Goal: Task Accomplishment & Management: Manage account settings

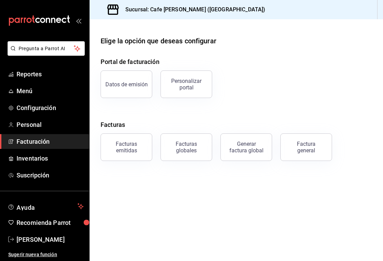
click at [132, 87] on div "Datos de emisión" at bounding box center [126, 84] width 42 height 7
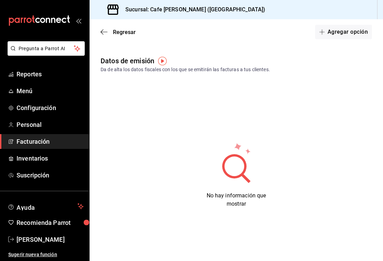
click at [349, 32] on button "Agregar opción" at bounding box center [343, 32] width 57 height 14
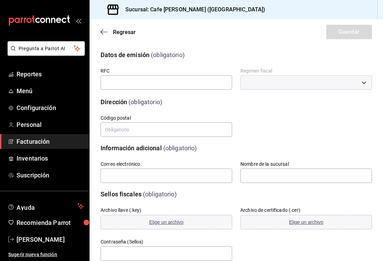
click at [109, 34] on span "Regresar" at bounding box center [118, 32] width 35 height 7
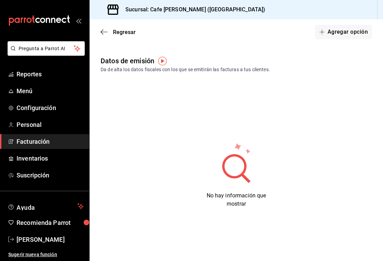
click at [111, 31] on span "Regresar" at bounding box center [118, 32] width 35 height 7
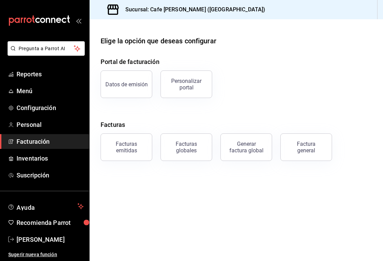
click at [193, 82] on div "Personalizar portal" at bounding box center [186, 84] width 43 height 13
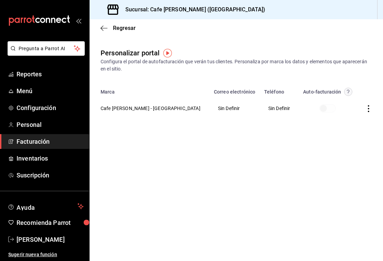
click at [344, 92] on circle "button" at bounding box center [348, 92] width 8 height 8
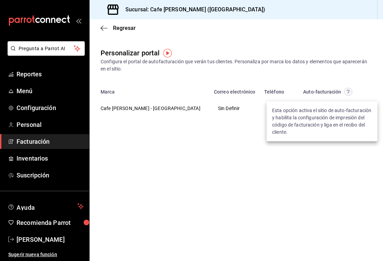
click at [105, 29] on div at bounding box center [191, 130] width 383 height 261
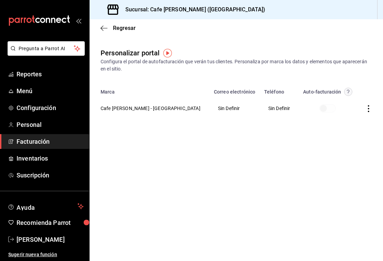
click at [105, 29] on icon "button" at bounding box center [104, 28] width 7 height 6
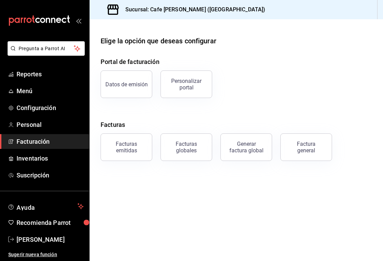
click at [127, 153] on div "Facturas emitidas" at bounding box center [126, 147] width 43 height 13
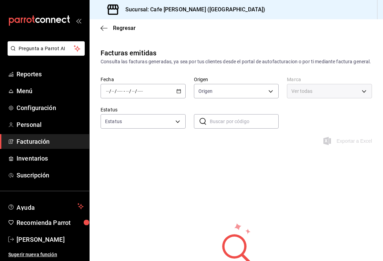
type input "ORDER_INVOICE,GENERAL_INVOICE"
type input "ACTIVE,PENDING_CANCELLATION,CANCELLED,PRE_CANCELLED"
type input "5a95ef59-9ca2-4460-a005-661e86ce5a8c"
click at [104, 29] on icon "button" at bounding box center [104, 28] width 7 height 6
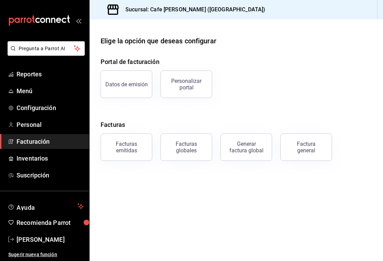
click at [192, 153] on div "Facturas globales" at bounding box center [186, 147] width 43 height 13
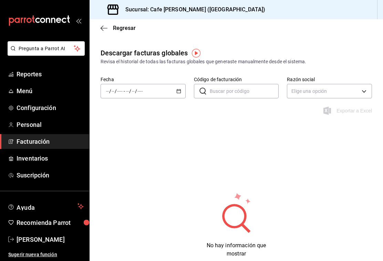
click at [106, 28] on icon "button" at bounding box center [104, 28] width 7 height 0
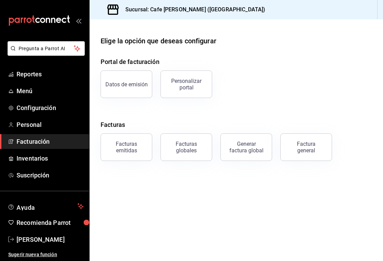
click at [250, 154] on button "Generar factura global" at bounding box center [246, 148] width 52 height 28
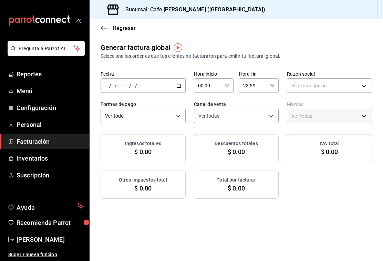
type input "PARROT,UBER_EATS,RAPPI,DIDI_FOOD,ONLINE"
click at [107, 26] on icon "button" at bounding box center [104, 28] width 7 height 6
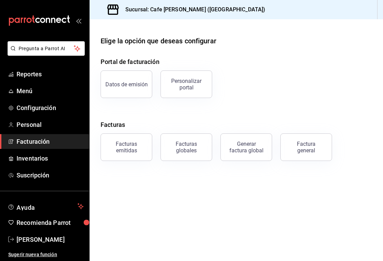
click at [316, 150] on div "Factura general" at bounding box center [306, 147] width 34 height 13
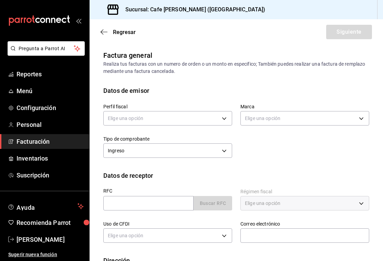
click at [106, 32] on icon "button" at bounding box center [104, 32] width 7 height 6
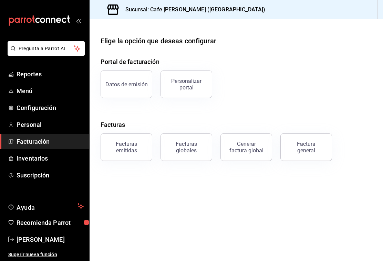
click at [30, 120] on link "Personal" at bounding box center [44, 124] width 89 height 15
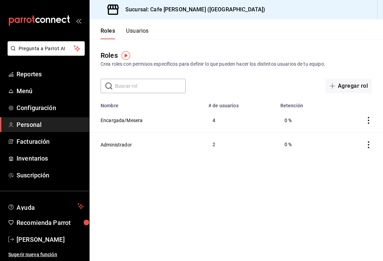
click at [137, 31] on button "Usuarios" at bounding box center [137, 34] width 23 height 12
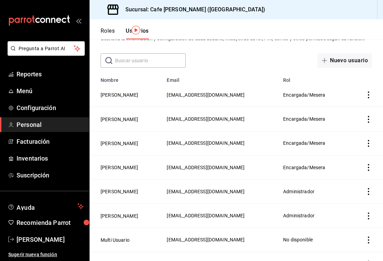
scroll to position [25, 0]
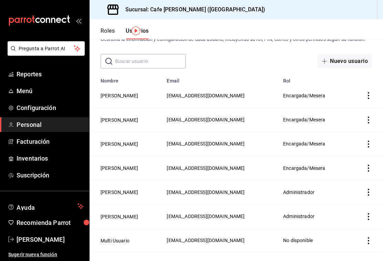
click at [45, 108] on span "Configuración" at bounding box center [50, 107] width 67 height 9
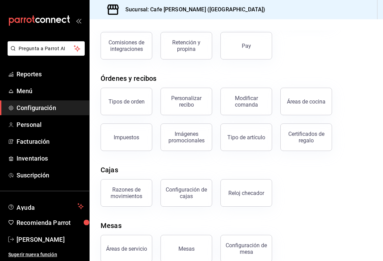
scroll to position [75, 0]
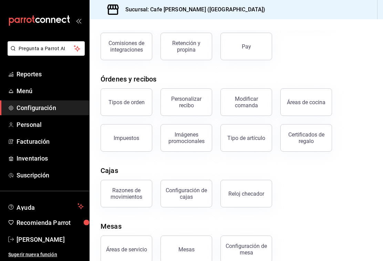
click at [189, 189] on div "Configuración de cajas" at bounding box center [186, 193] width 43 height 13
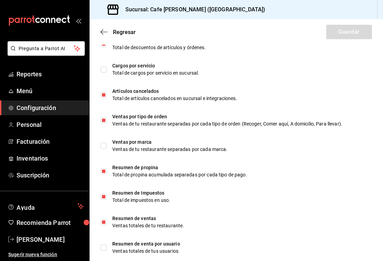
scroll to position [406, 0]
click at [106, 30] on icon "button" at bounding box center [104, 32] width 7 height 6
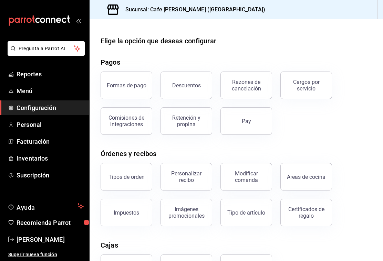
click at [133, 126] on div "Comisiones de integraciones" at bounding box center [126, 121] width 43 height 13
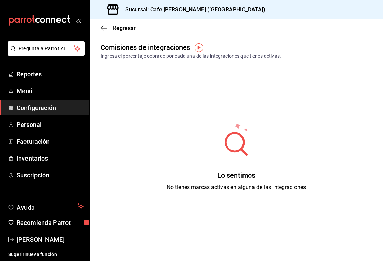
click at [105, 29] on icon "button" at bounding box center [104, 28] width 7 height 6
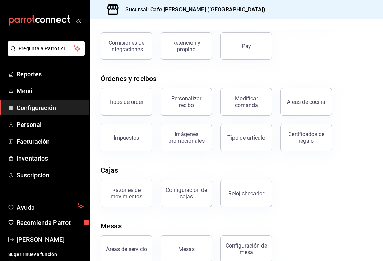
scroll to position [75, 0]
click at [252, 147] on button "Tipo de artículo" at bounding box center [246, 138] width 52 height 28
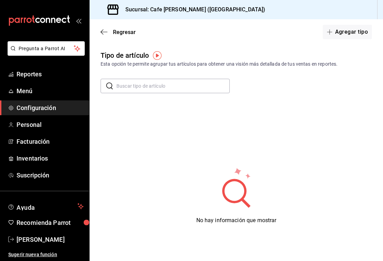
click at [165, 83] on input "text" at bounding box center [172, 86] width 113 height 14
click at [355, 102] on div "Tipo de artículo Esta opción te permite agrupar tus artículos para obtener una …" at bounding box center [237, 171] width 294 height 243
click at [351, 30] on button "Agregar tipo" at bounding box center [348, 32] width 50 height 14
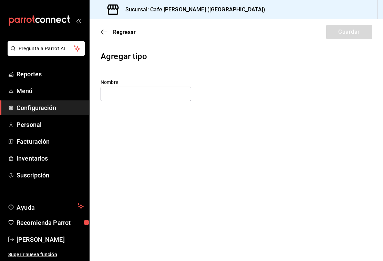
click at [97, 37] on div "Regresar Guardar" at bounding box center [237, 31] width 294 height 25
click at [107, 33] on icon "button" at bounding box center [104, 32] width 7 height 6
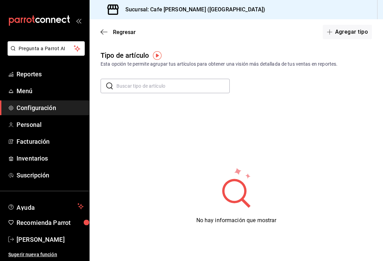
click at [161, 56] on img "button" at bounding box center [157, 55] width 9 height 9
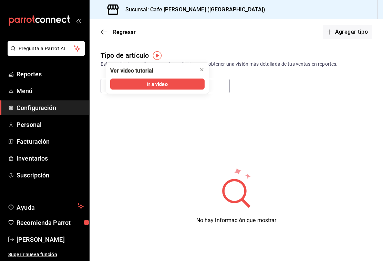
click at [178, 85] on button "Ir a video" at bounding box center [157, 84] width 94 height 11
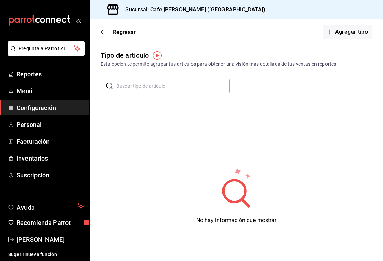
click at [109, 33] on span "Regresar" at bounding box center [118, 32] width 35 height 7
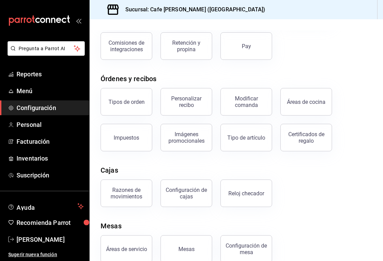
scroll to position [75, 0]
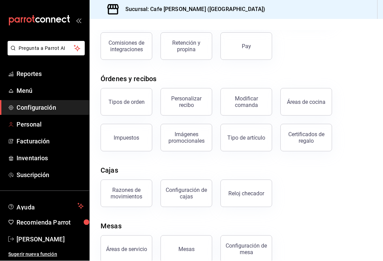
click at [37, 127] on span "Personal" at bounding box center [50, 124] width 67 height 9
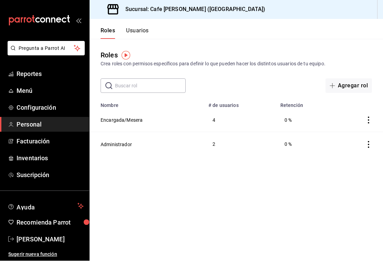
click at [135, 33] on button "Usuarios" at bounding box center [137, 34] width 23 height 12
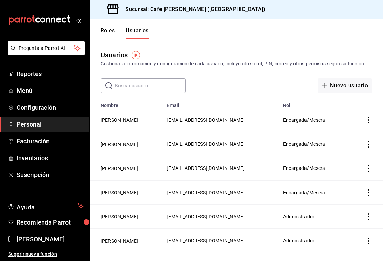
click at [124, 145] on button "[PERSON_NAME]" at bounding box center [120, 145] width 38 height 7
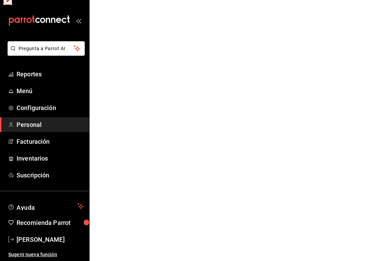
click at [123, 0] on html "Pregunta a Parrot AI Reportes Menú Configuración Personal Facturación Inventari…" at bounding box center [191, 0] width 383 height 0
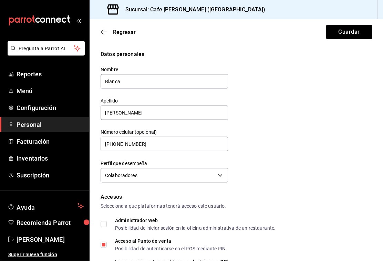
click at [101, 29] on icon "button" at bounding box center [104, 32] width 7 height 6
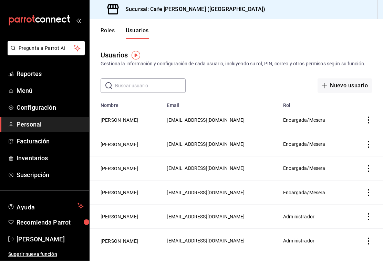
click at [129, 190] on button "[PERSON_NAME]" at bounding box center [120, 193] width 38 height 7
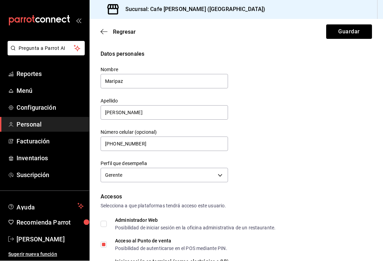
click at [102, 31] on icon "button" at bounding box center [104, 32] width 7 height 6
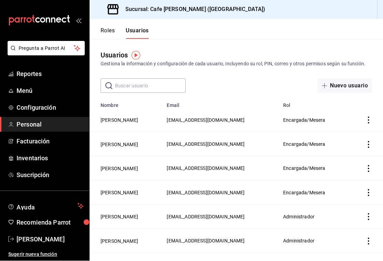
click at [30, 93] on span "Menú" at bounding box center [50, 90] width 67 height 9
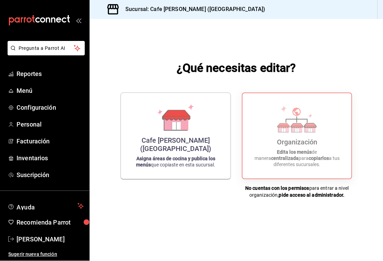
click at [322, 140] on div "Organización Edita los menús de manera centralizada para copiarlos a tus difere…" at bounding box center [297, 136] width 92 height 74
click at [322, 144] on div "Organización Edita los menús de manera centralizada para copiarlos a tus difere…" at bounding box center [297, 136] width 92 height 74
click at [182, 146] on div "Cafe [PERSON_NAME] ([GEOGRAPHIC_DATA])" at bounding box center [175, 145] width 93 height 17
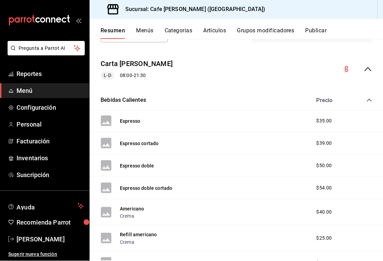
scroll to position [58, 0]
click at [135, 123] on button "Espresso" at bounding box center [130, 121] width 20 height 7
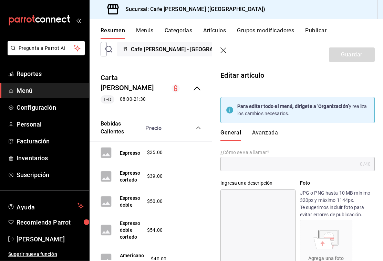
type input "Espresso"
type textarea "1 oz"
type textarea "x"
type input "$35.00"
type input "AR-01755741964624"
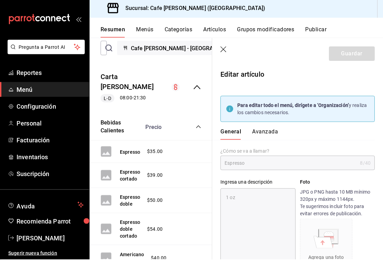
type textarea "x"
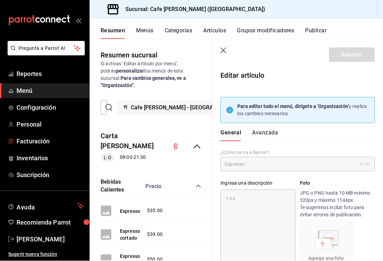
click at [30, 135] on link "Facturación" at bounding box center [44, 141] width 89 height 15
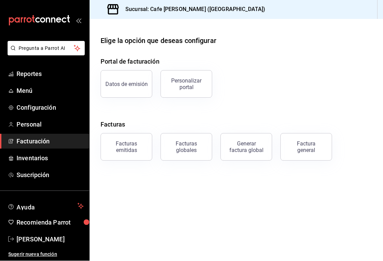
click at [31, 156] on span "Inventarios" at bounding box center [50, 158] width 67 height 9
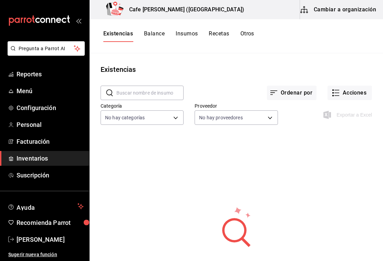
click at [347, 94] on button "Acciones" at bounding box center [350, 93] width 44 height 14
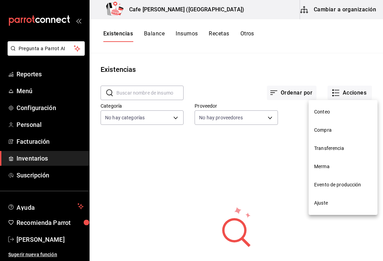
click at [286, 192] on div at bounding box center [191, 130] width 383 height 261
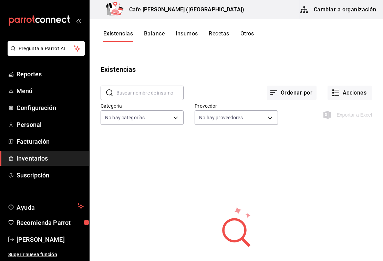
click at [167, 112] on body "Pregunta a Parrot AI Reportes Menú Configuración Personal Facturación Inventari…" at bounding box center [191, 128] width 383 height 257
click at [257, 115] on div at bounding box center [191, 130] width 383 height 261
click at [255, 119] on body "Pregunta a Parrot AI Reportes Menú Configuración Personal Facturación Inventari…" at bounding box center [191, 128] width 383 height 257
click at [301, 157] on div at bounding box center [191, 130] width 383 height 261
click at [258, 116] on body "Pregunta a Parrot AI Reportes Menú Configuración Personal Facturación Inventari…" at bounding box center [191, 128] width 383 height 257
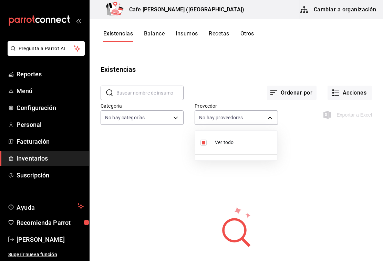
click at [222, 144] on span "Ver todo" at bounding box center [243, 142] width 57 height 7
click at [225, 143] on span "Ver todo" at bounding box center [243, 142] width 57 height 7
click at [233, 144] on span "Ver todo" at bounding box center [243, 142] width 57 height 7
click at [230, 135] on li "Ver todo" at bounding box center [236, 143] width 82 height 18
click at [226, 144] on span "Ver todo" at bounding box center [243, 142] width 57 height 7
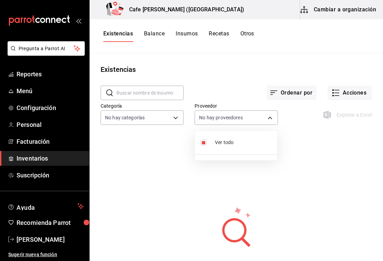
click at [230, 144] on span "Ver todo" at bounding box center [243, 142] width 57 height 7
click at [221, 146] on span "Ver todo" at bounding box center [243, 142] width 57 height 7
click at [154, 117] on div at bounding box center [191, 130] width 383 height 261
click at [161, 120] on body "Pregunta a Parrot AI Reportes Menú Configuración Personal Facturación Inventari…" at bounding box center [191, 128] width 383 height 257
click at [146, 202] on div at bounding box center [191, 130] width 383 height 261
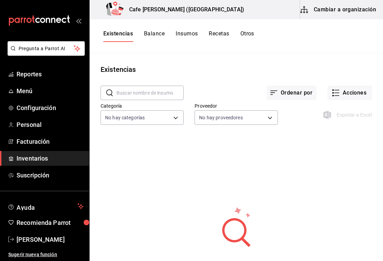
click at [163, 112] on body "Pregunta a Parrot AI Reportes Menú Configuración Personal Facturación Inventari…" at bounding box center [191, 128] width 383 height 257
click at [132, 144] on span "Ver todo" at bounding box center [149, 142] width 57 height 7
click at [134, 139] on span "Ver todo" at bounding box center [149, 142] width 57 height 7
click at [157, 35] on div at bounding box center [191, 130] width 383 height 261
click at [155, 35] on button "Balance" at bounding box center [154, 36] width 21 height 12
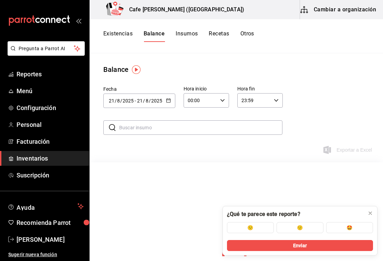
click at [184, 35] on button "Insumos" at bounding box center [187, 36] width 22 height 12
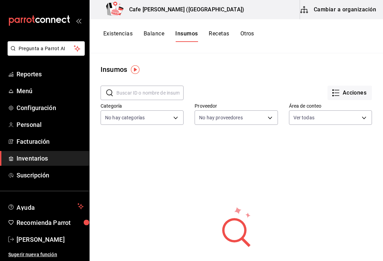
click at [114, 31] on button "Existencias" at bounding box center [117, 36] width 29 height 12
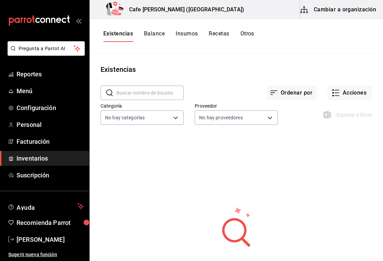
click at [300, 92] on button "Ordenar por" at bounding box center [292, 93] width 50 height 14
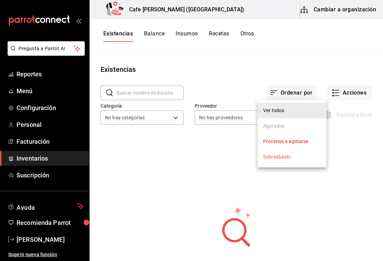
click at [355, 190] on div at bounding box center [191, 130] width 383 height 261
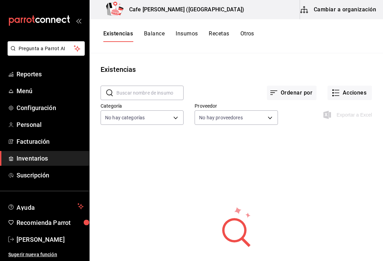
click at [352, 181] on div "No hay información que mostrar" at bounding box center [237, 235] width 294 height 172
click at [156, 32] on button "Balance" at bounding box center [154, 36] width 21 height 12
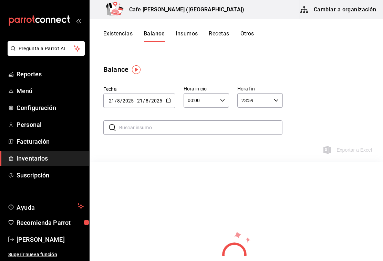
click at [182, 33] on button "Insumos" at bounding box center [187, 36] width 22 height 12
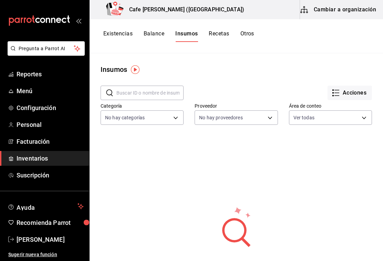
click at [359, 114] on body "Pregunta a Parrot AI Reportes Menú Configuración Personal Facturación Inventari…" at bounding box center [191, 128] width 383 height 257
click at [287, 55] on div at bounding box center [191, 130] width 383 height 261
click at [220, 30] on button "Recetas" at bounding box center [219, 36] width 20 height 12
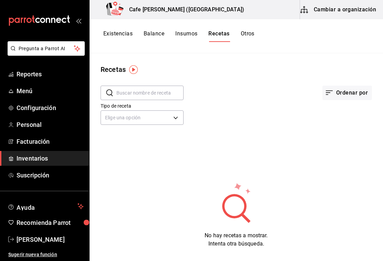
click at [167, 117] on body "Pregunta a Parrot AI Reportes Menú Configuración Personal Facturación Inventari…" at bounding box center [191, 128] width 383 height 257
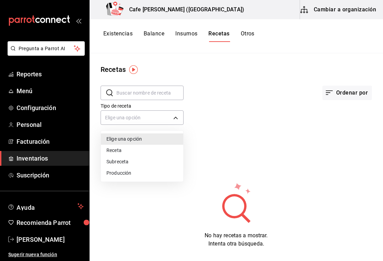
click at [249, 28] on div at bounding box center [191, 130] width 383 height 261
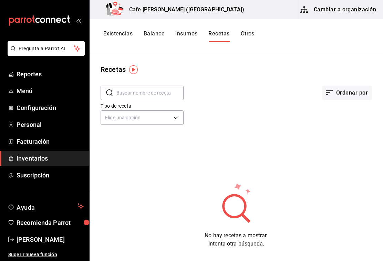
click at [243, 28] on div "Existencias Balance Insumos Recetas Otros" at bounding box center [237, 36] width 294 height 34
click at [246, 35] on button "Otros" at bounding box center [248, 36] width 14 height 12
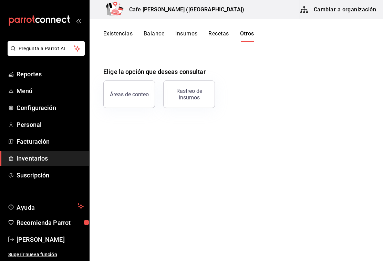
click at [137, 93] on div "Áreas de conteo" at bounding box center [129, 94] width 39 height 7
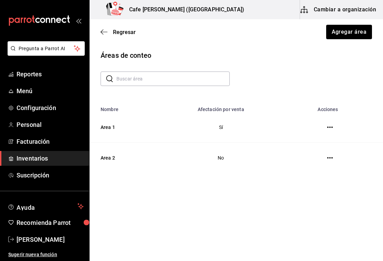
click at [101, 26] on div "Regresar Agregar área" at bounding box center [237, 31] width 294 height 25
click at [108, 34] on span "Regresar" at bounding box center [118, 32] width 35 height 7
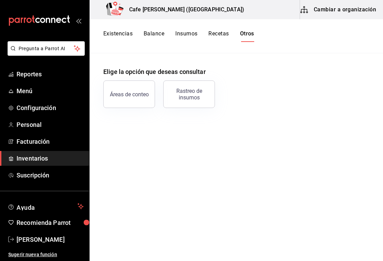
click at [191, 94] on div "Rastreo de insumos" at bounding box center [189, 94] width 43 height 13
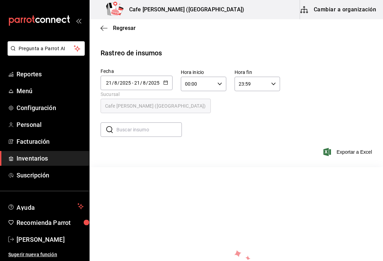
click at [351, 152] on span "Exportar a Excel" at bounding box center [348, 152] width 47 height 8
click at [101, 27] on icon "button" at bounding box center [104, 28] width 7 height 6
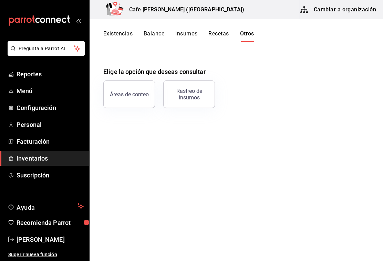
click at [216, 32] on button "Recetas" at bounding box center [218, 36] width 20 height 12
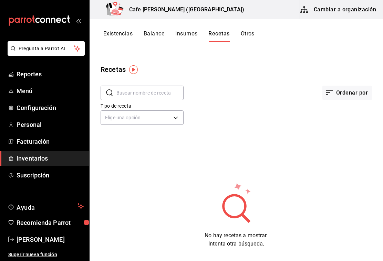
click at [176, 119] on body "Pregunta a Parrot AI Reportes Menú Configuración Personal Facturación Inventari…" at bounding box center [191, 128] width 383 height 257
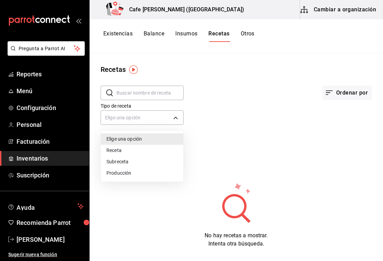
click at [116, 37] on div at bounding box center [191, 130] width 383 height 261
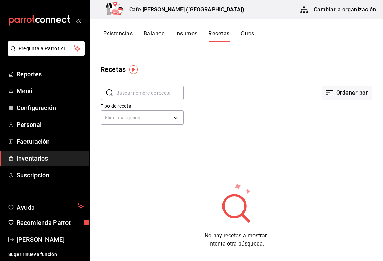
click at [167, 114] on body "Pregunta a Parrot AI Reportes Menú Configuración Personal Facturación Inventari…" at bounding box center [191, 128] width 383 height 257
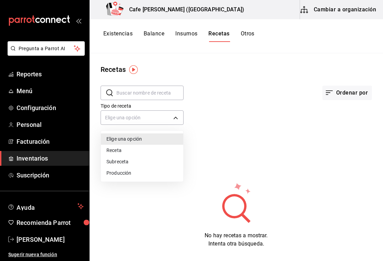
click at [219, 85] on div at bounding box center [191, 130] width 383 height 261
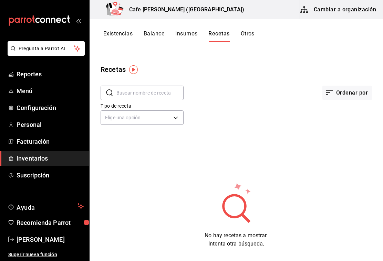
click at [175, 117] on body "Pregunta a Parrot AI Reportes Menú Configuración Personal Facturación Inventari…" at bounding box center [191, 128] width 383 height 257
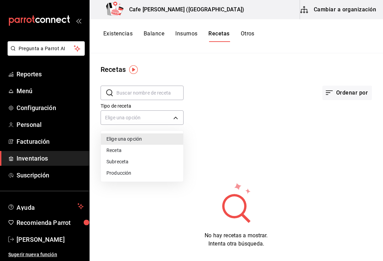
click at [125, 37] on div at bounding box center [191, 130] width 383 height 261
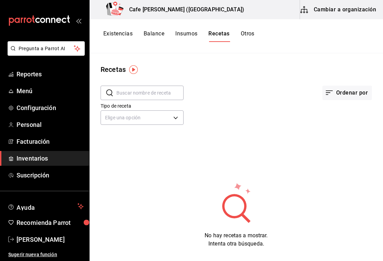
click at [118, 35] on button "Existencias" at bounding box center [117, 36] width 29 height 12
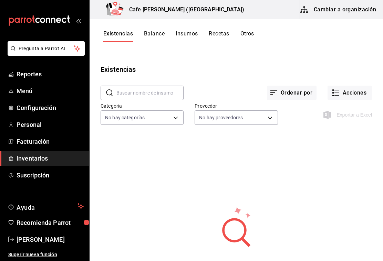
click at [152, 36] on button "Balance" at bounding box center [154, 36] width 21 height 12
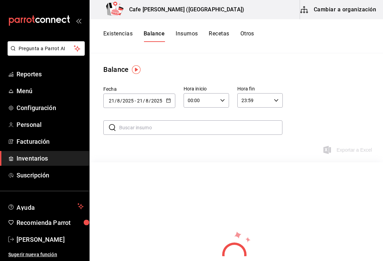
click at [118, 32] on button "Existencias" at bounding box center [117, 36] width 29 height 12
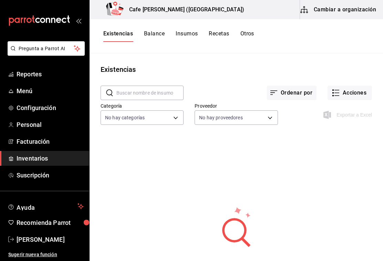
click at [188, 34] on button "Insumos" at bounding box center [187, 36] width 22 height 12
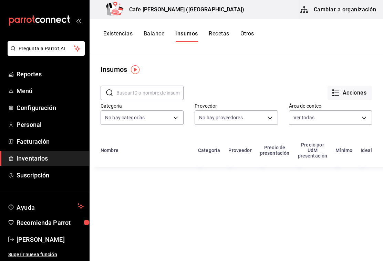
click at [222, 38] on button "Recetas" at bounding box center [219, 36] width 20 height 12
